Goal: Task Accomplishment & Management: Manage account settings

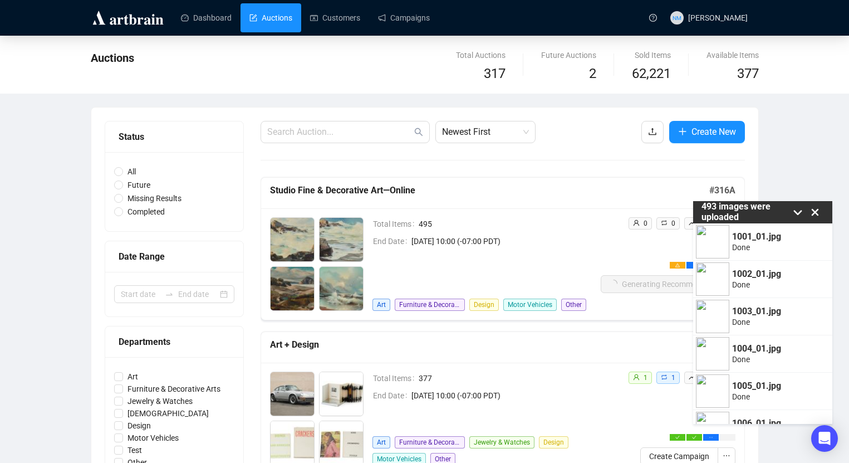
click at [819, 216] on icon at bounding box center [815, 212] width 17 height 17
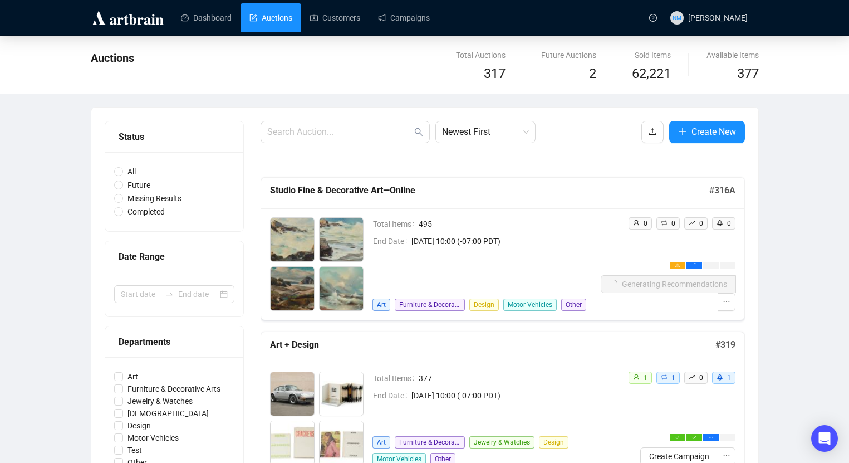
click at [615, 315] on div "Total Items 495 End Date [DATE] 10:00 (-07:00 PDT) Art Furniture & Decorative A…" at bounding box center [502, 263] width 483 height 111
click at [417, 24] on link "Campaigns" at bounding box center [404, 17] width 52 height 29
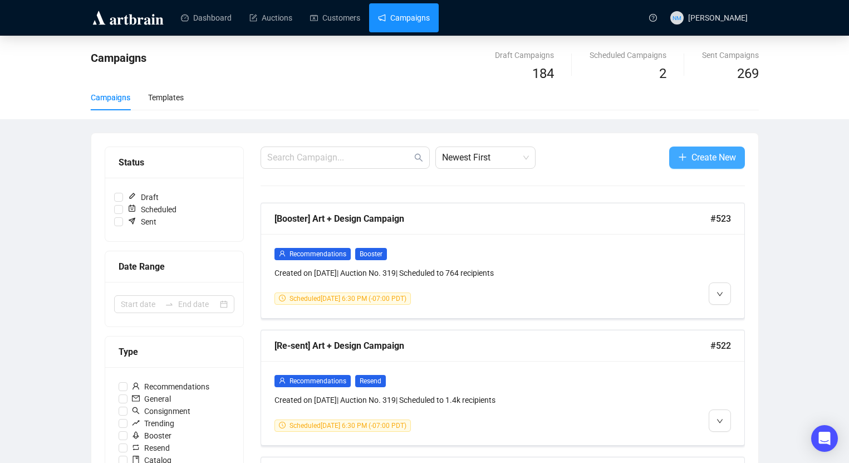
click at [710, 158] on span "Create New" at bounding box center [714, 157] width 45 height 14
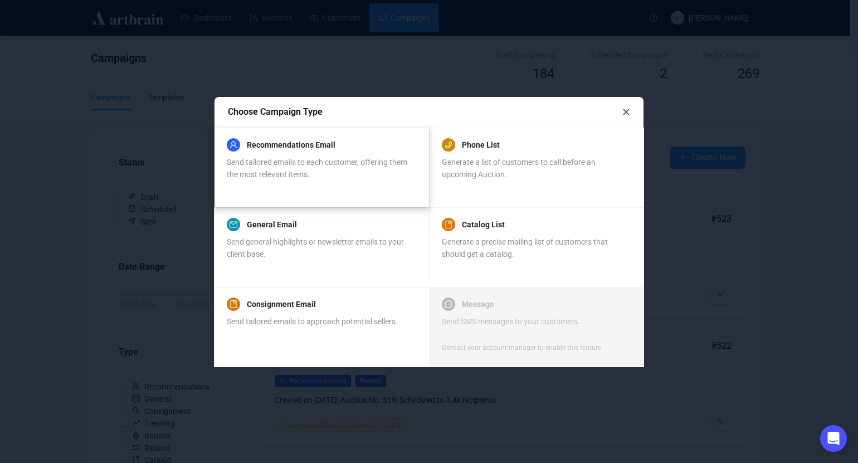
click at [364, 151] on div "Recommendations Email" at bounding box center [321, 144] width 189 height 13
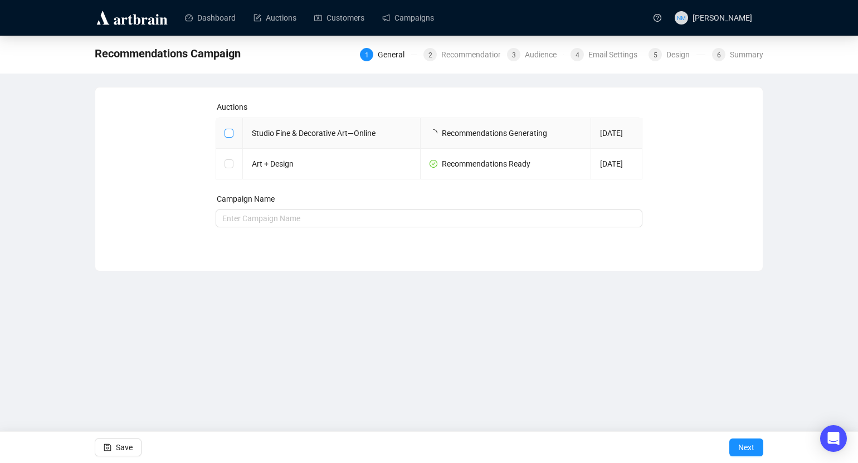
click at [226, 135] on input "checkbox" at bounding box center [228, 133] width 8 height 8
checkbox input "true"
type input "Studio Fine & Decorative Art—Online Campaign"
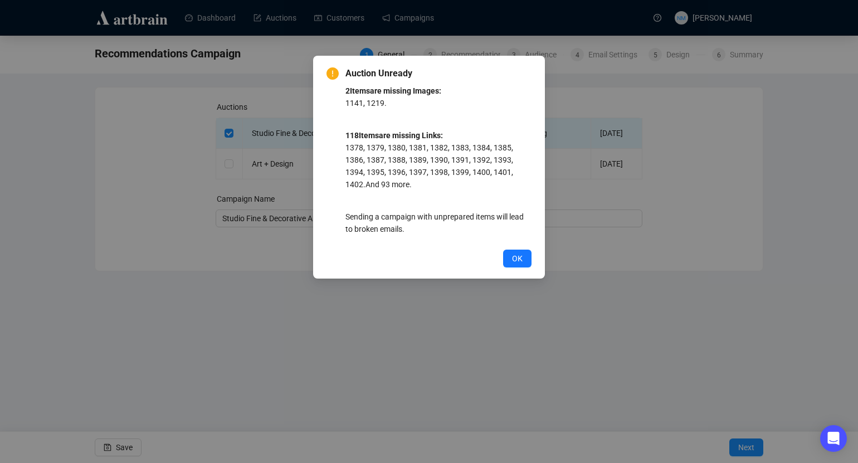
click at [505, 309] on div "Auction Unready 2 Item s are missing Images: 1141, 1219 . 118 Item s are missin…" at bounding box center [429, 231] width 858 height 463
click at [516, 252] on span "OK" at bounding box center [517, 258] width 11 height 12
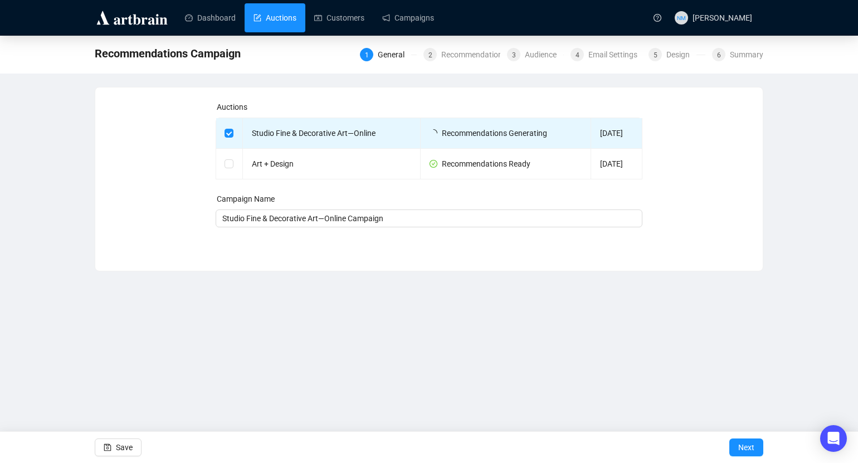
click at [275, 19] on link "Auctions" at bounding box center [274, 17] width 43 height 29
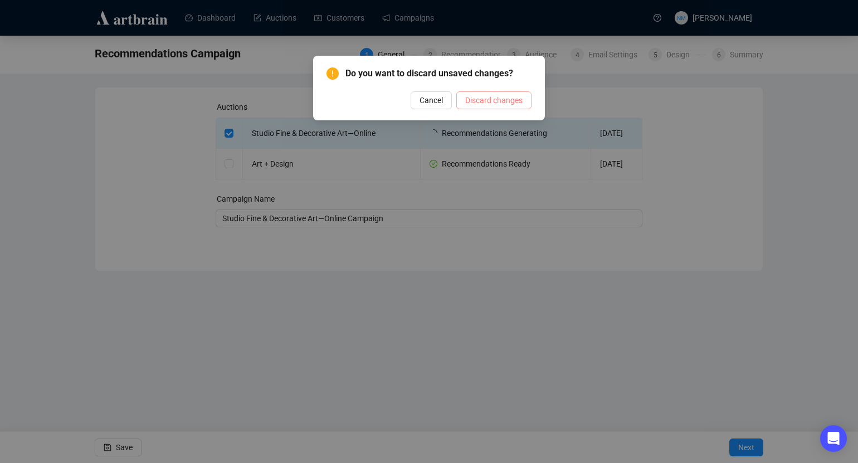
click at [483, 105] on span "Discard changes" at bounding box center [493, 100] width 57 height 12
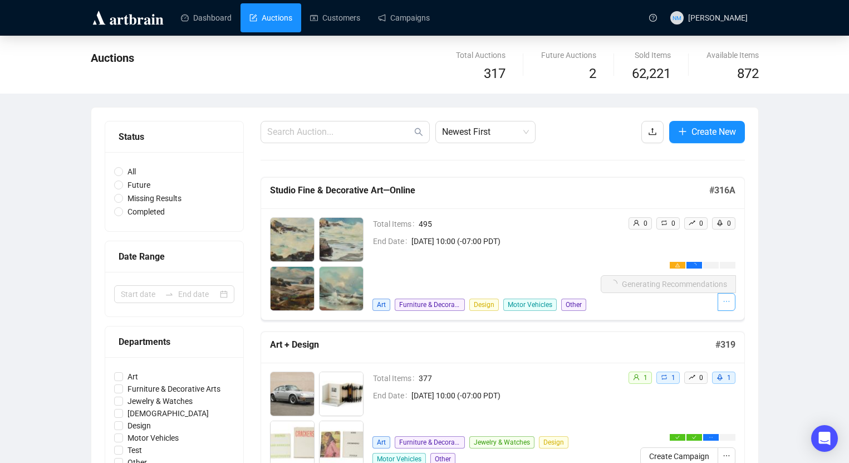
click at [726, 296] on span "button" at bounding box center [727, 302] width 8 height 12
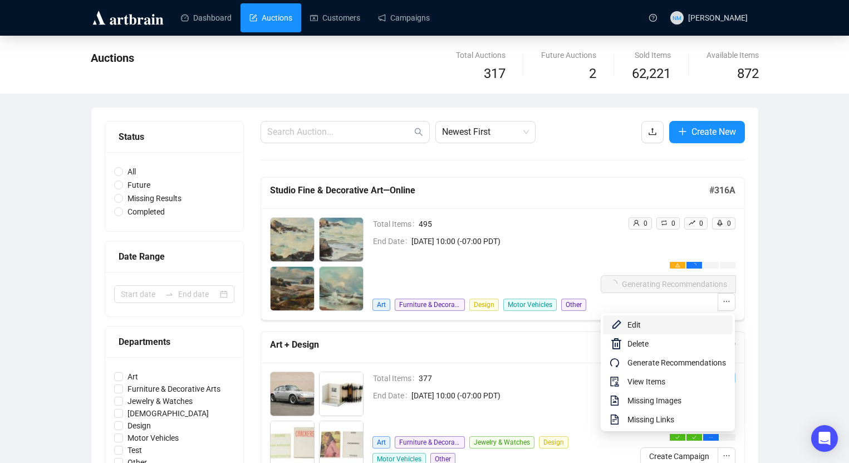
click at [655, 321] on span "Edit" at bounding box center [677, 325] width 99 height 12
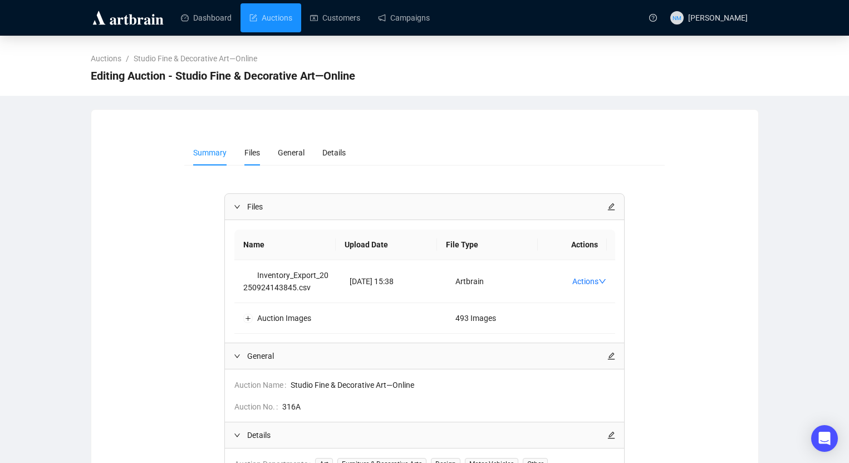
click at [256, 151] on span "Files" at bounding box center [253, 152] width 16 height 9
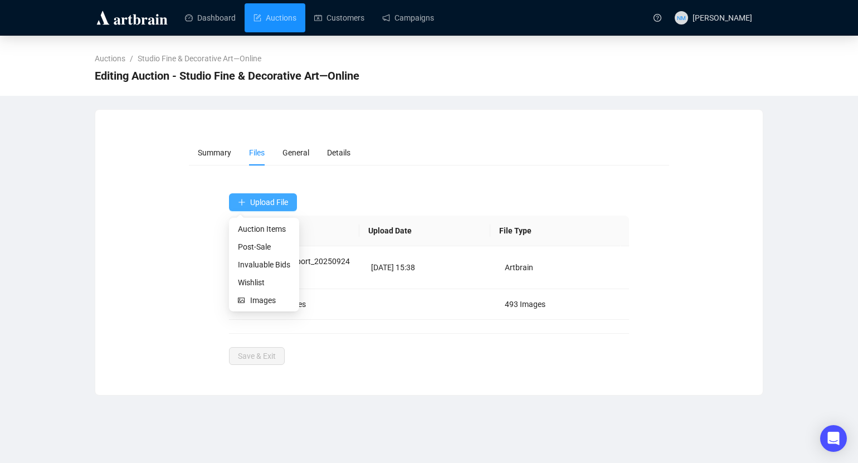
click at [276, 202] on span "Upload File" at bounding box center [269, 202] width 38 height 9
click at [271, 204] on span "Upload File" at bounding box center [269, 202] width 38 height 9
click at [268, 229] on span "Auction Items" at bounding box center [264, 229] width 52 height 12
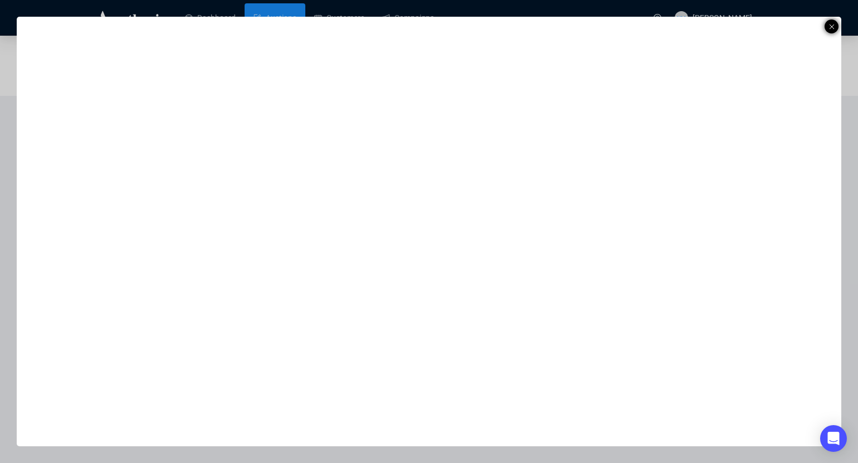
click at [829, 21] on icon at bounding box center [832, 26] width 6 height 13
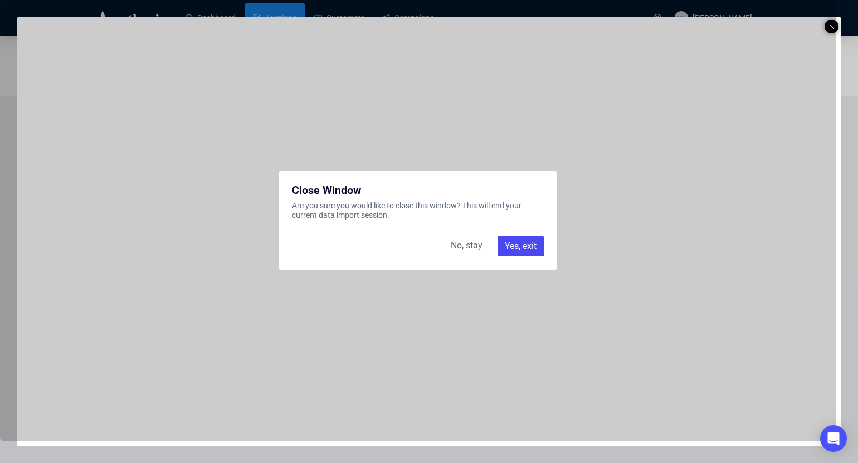
click at [522, 250] on div "Yes, exit" at bounding box center [520, 246] width 46 height 20
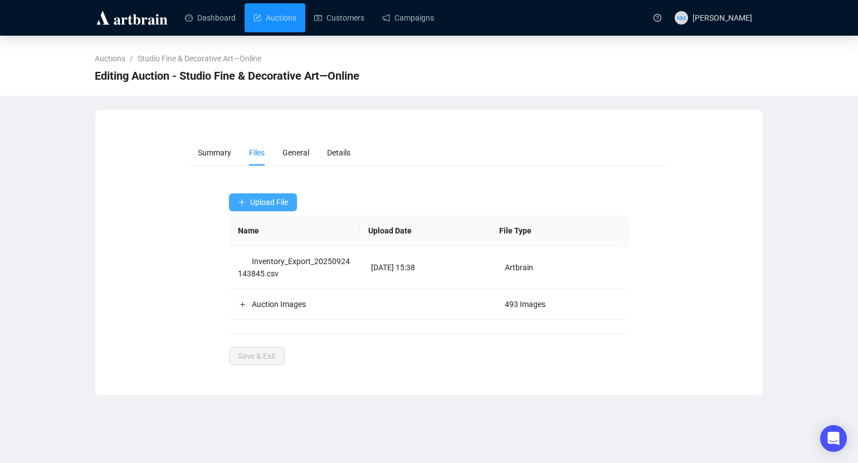
click at [277, 209] on button "Upload File" at bounding box center [263, 202] width 68 height 18
click at [269, 226] on span "Auction Items" at bounding box center [264, 229] width 52 height 12
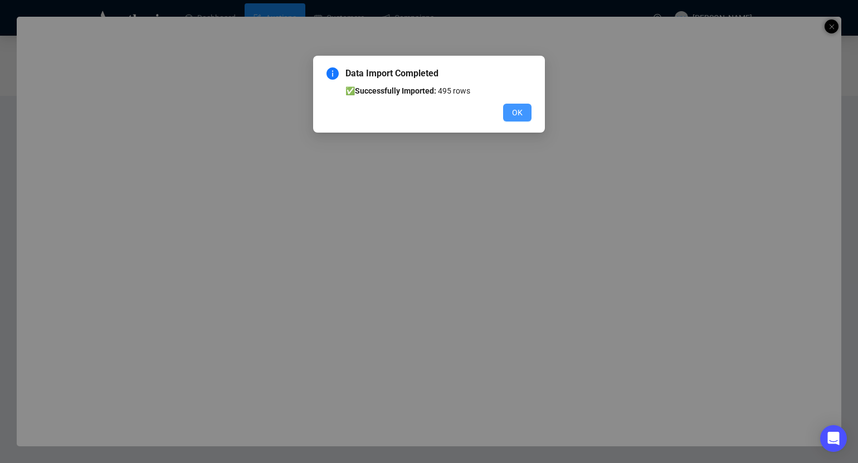
click at [523, 111] on button "OK" at bounding box center [517, 113] width 28 height 18
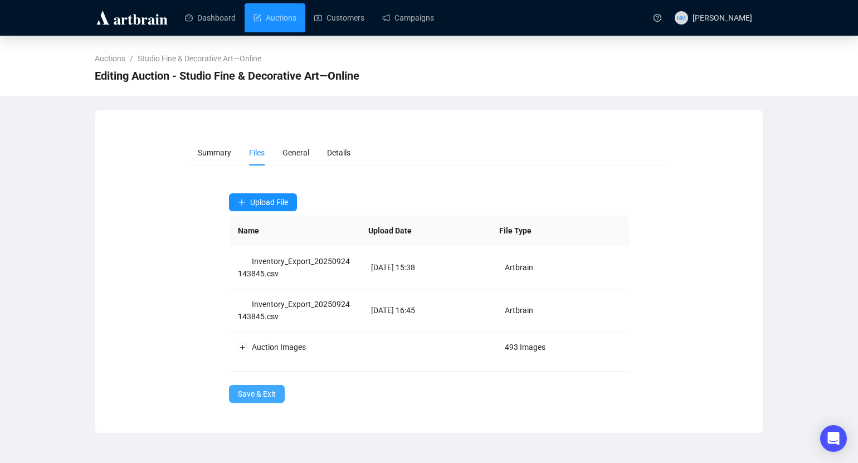
click at [262, 392] on span "Save & Exit" at bounding box center [257, 394] width 38 height 12
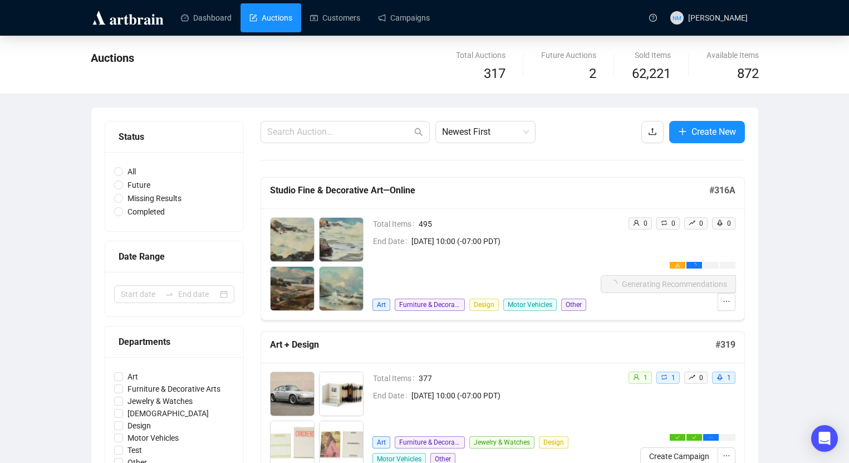
click at [428, 18] on link "Campaigns" at bounding box center [404, 17] width 52 height 29
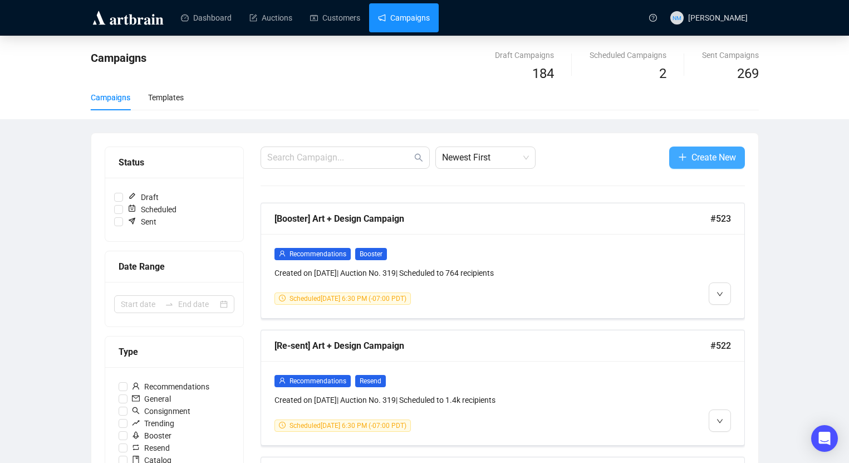
click at [705, 159] on span "Create New" at bounding box center [714, 157] width 45 height 14
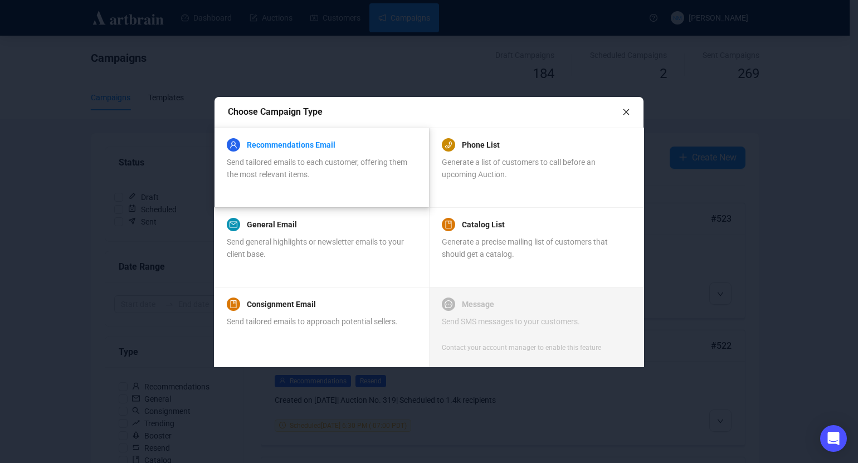
click at [314, 149] on link "Recommendations Email" at bounding box center [291, 144] width 89 height 13
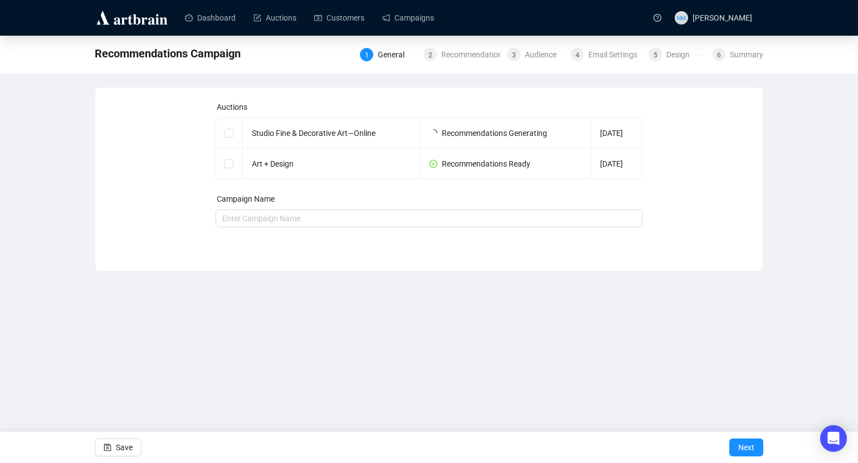
click at [723, 194] on div "Auctions Studio Fine & Decorative Art—Online Recommendations Generating [DATE] …" at bounding box center [429, 171] width 641 height 140
click at [228, 131] on input "checkbox" at bounding box center [228, 133] width 8 height 8
checkbox input "true"
type input "Studio Fine & Decorative Art—Online Campaign"
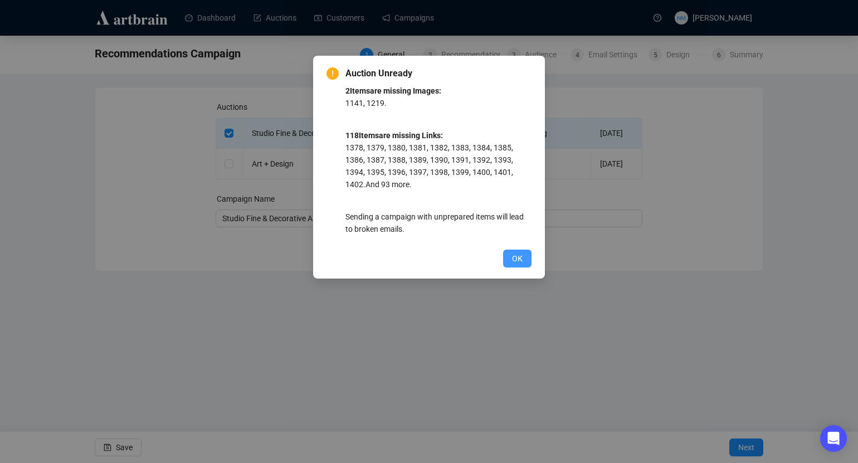
click at [515, 262] on span "OK" at bounding box center [517, 258] width 11 height 12
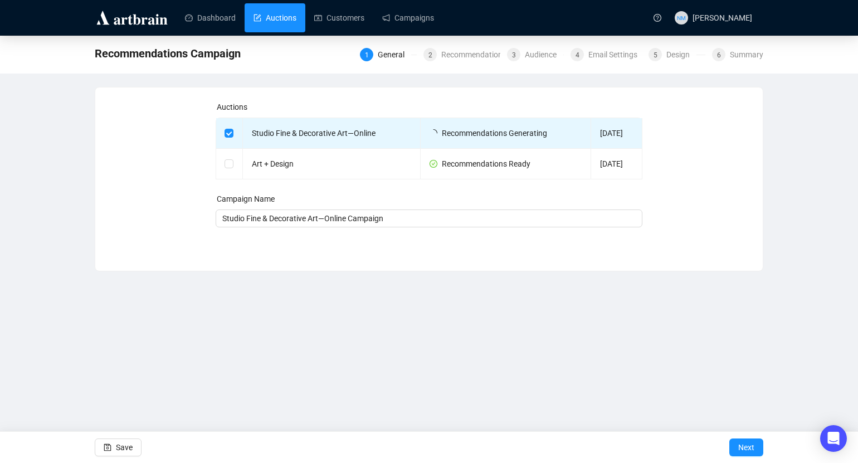
click at [292, 16] on link "Auctions" at bounding box center [274, 17] width 43 height 29
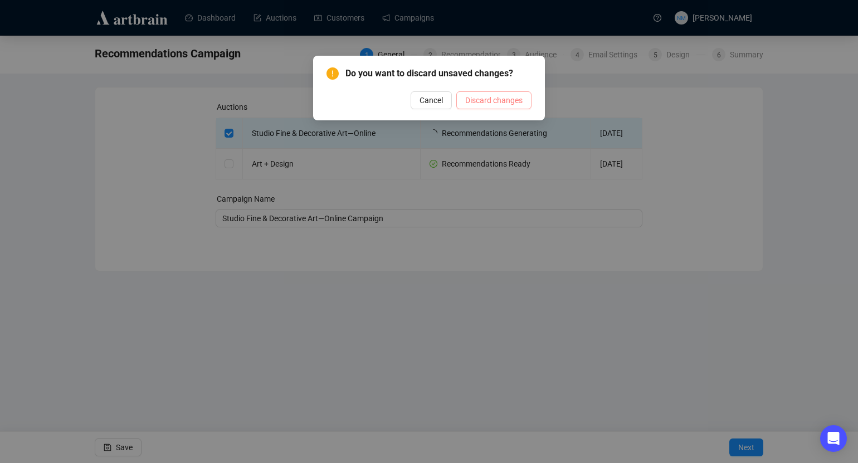
click at [482, 101] on span "Discard changes" at bounding box center [493, 100] width 57 height 12
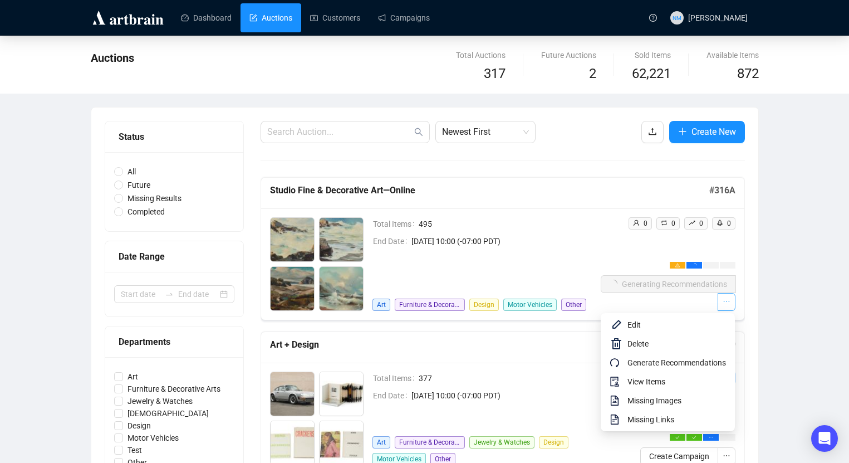
click at [727, 306] on span "button" at bounding box center [727, 302] width 8 height 12
click at [643, 341] on span "Delete" at bounding box center [677, 344] width 99 height 12
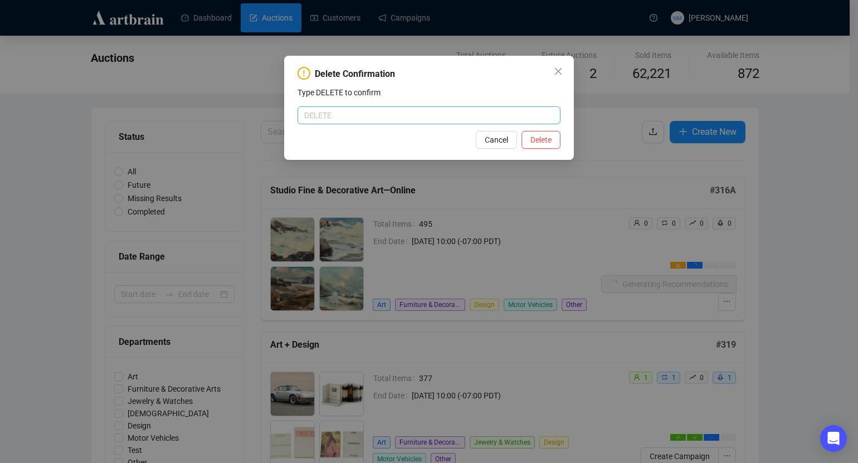
click at [343, 115] on input "text" at bounding box center [428, 115] width 263 height 18
type input "DELETE"
click at [542, 143] on span "Delete" at bounding box center [540, 140] width 21 height 12
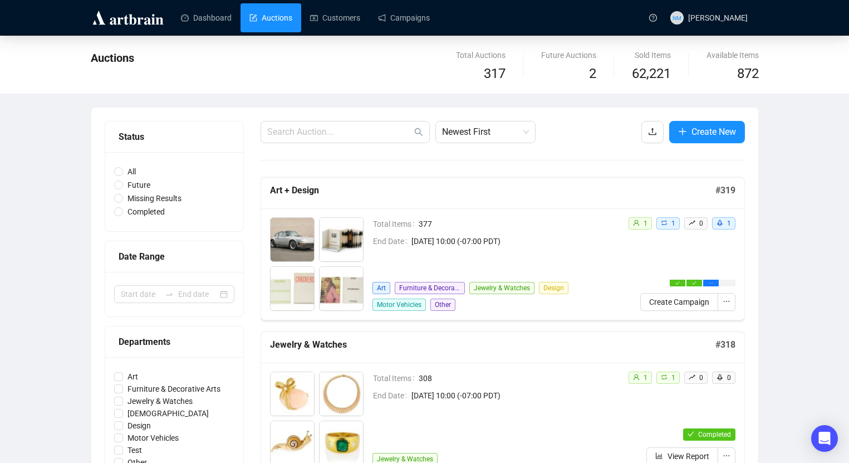
click at [500, 178] on div "Art + Design # 319" at bounding box center [502, 193] width 483 height 31
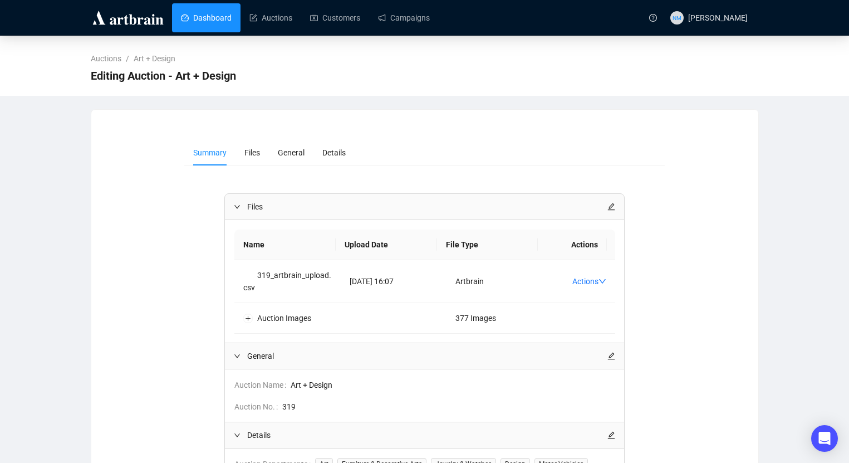
click at [195, 19] on link "Dashboard" at bounding box center [206, 17] width 51 height 29
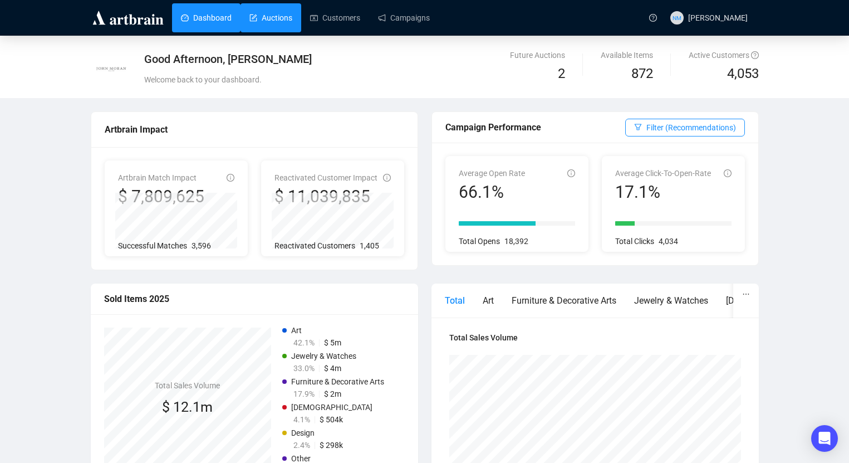
click at [272, 19] on link "Auctions" at bounding box center [271, 17] width 43 height 29
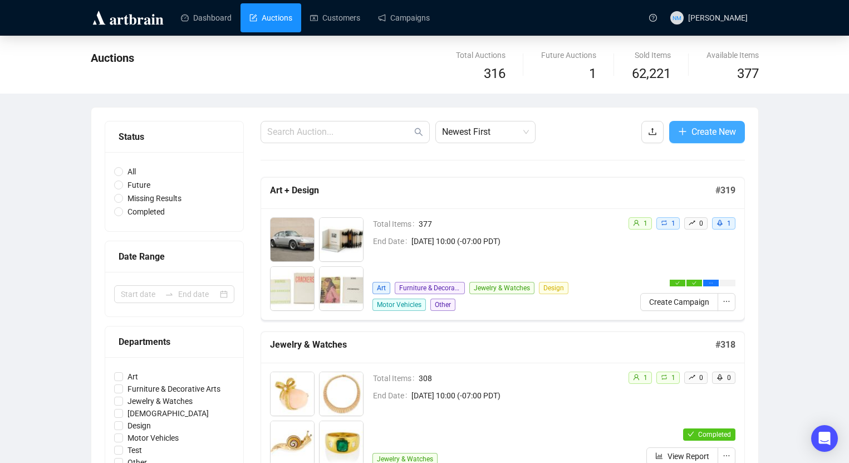
click at [712, 134] on span "Create New" at bounding box center [714, 132] width 45 height 14
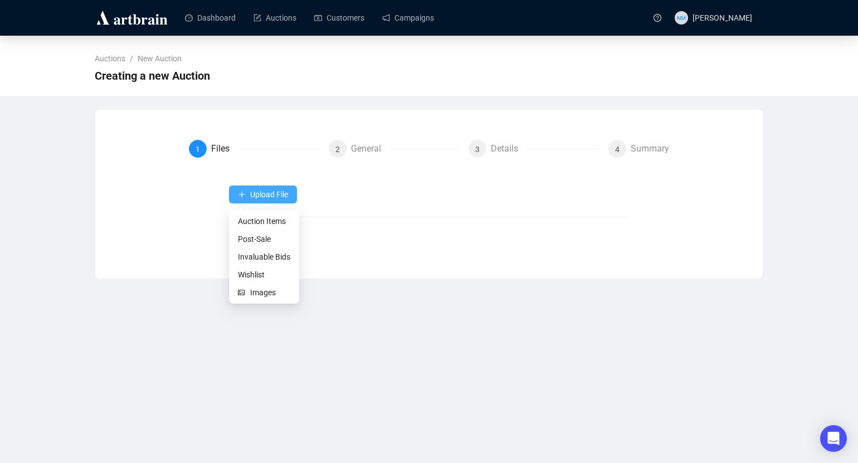
click at [283, 193] on span "Upload File" at bounding box center [269, 194] width 38 height 9
click at [266, 222] on span "Auction Items" at bounding box center [264, 221] width 52 height 12
